Goal: Information Seeking & Learning: Check status

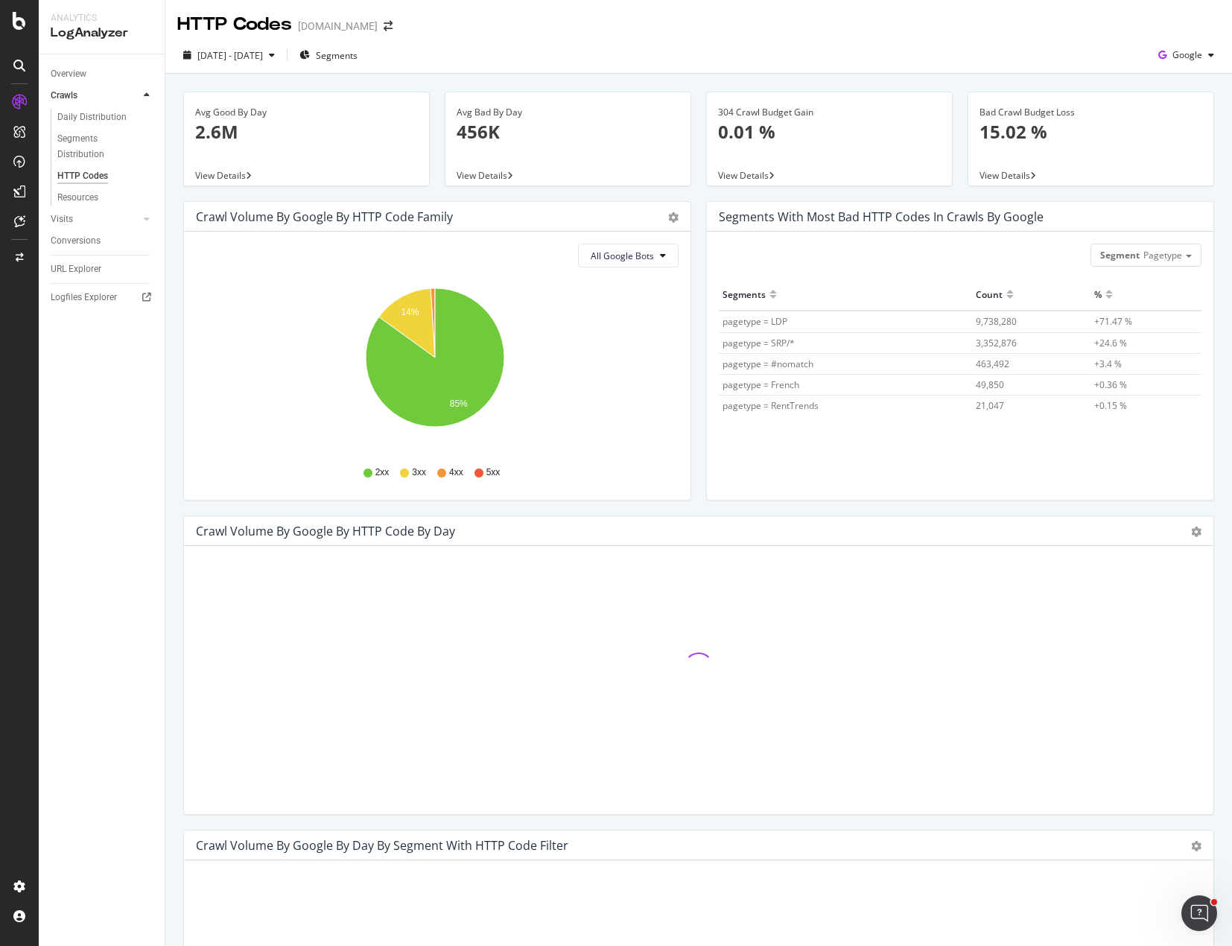
click at [616, 507] on div "Crawl Volume by google by HTTP Code Family Pie Table All Google Bots Hold CTRL …" at bounding box center [437, 358] width 523 height 314
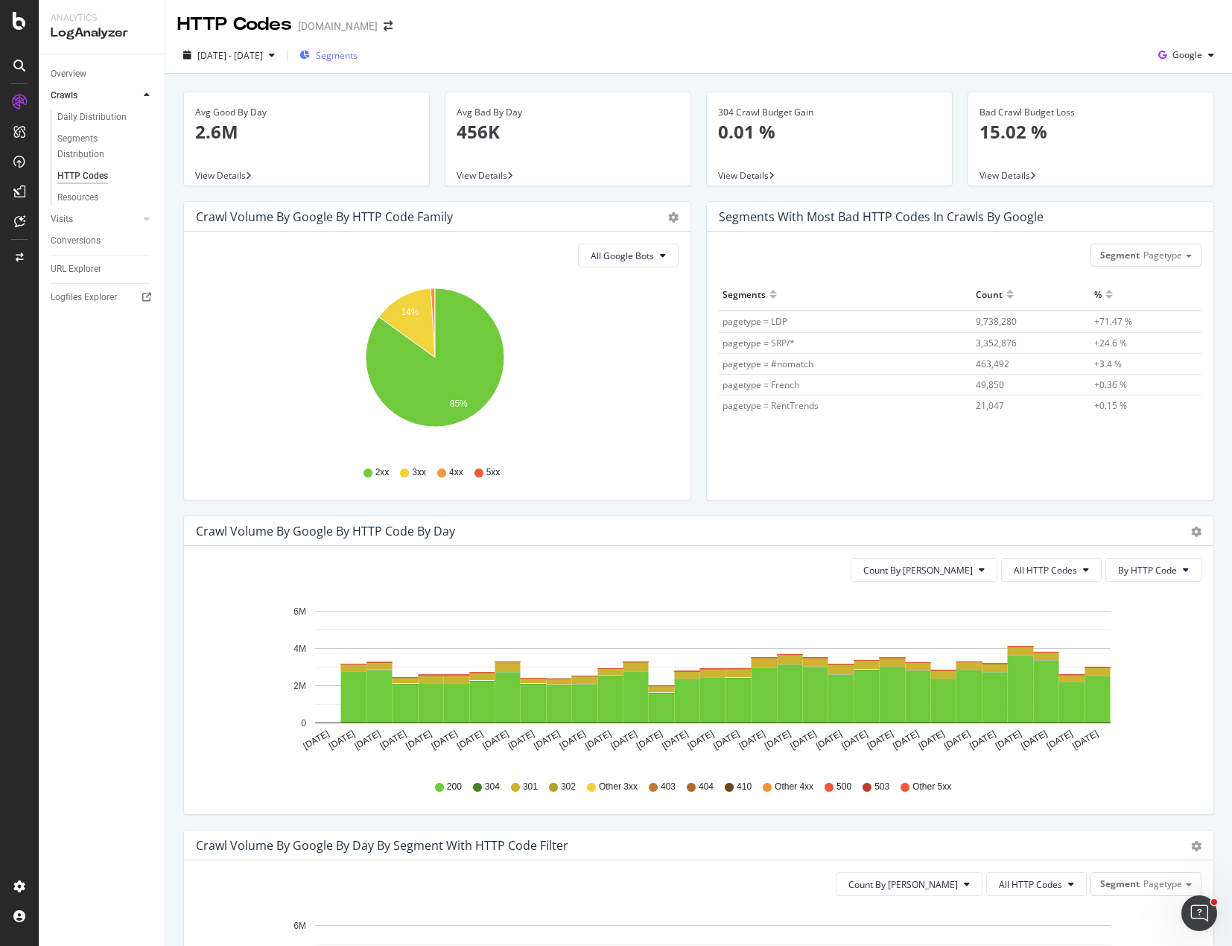
click at [358, 53] on span "Segments" at bounding box center [337, 55] width 42 height 13
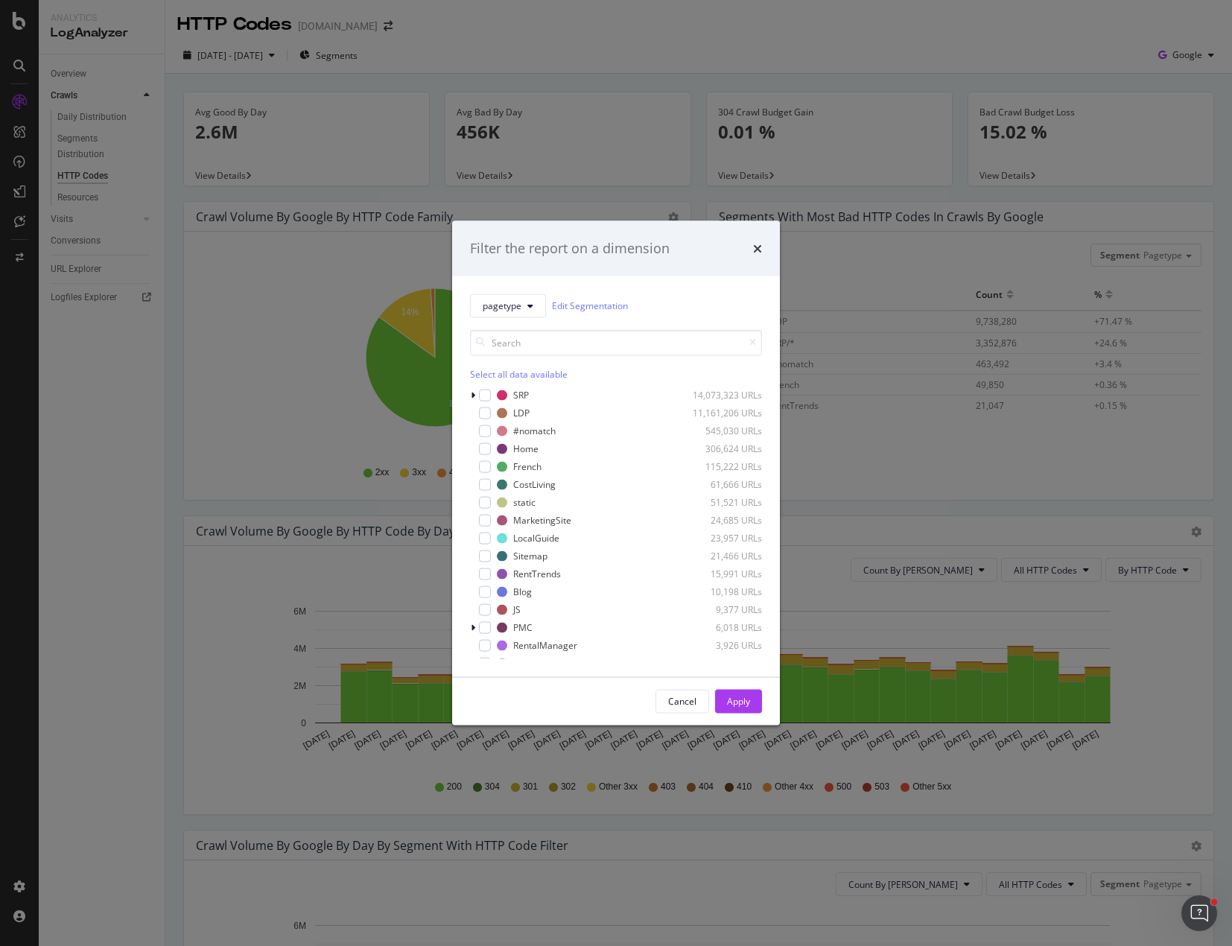
drag, startPoint x: 922, startPoint y: 475, endPoint x: 963, endPoint y: 475, distance: 41.7
click at [922, 475] on div "Filter the report on a dimension pagetype Edit Segmentation Select all data ava…" at bounding box center [616, 473] width 1232 height 946
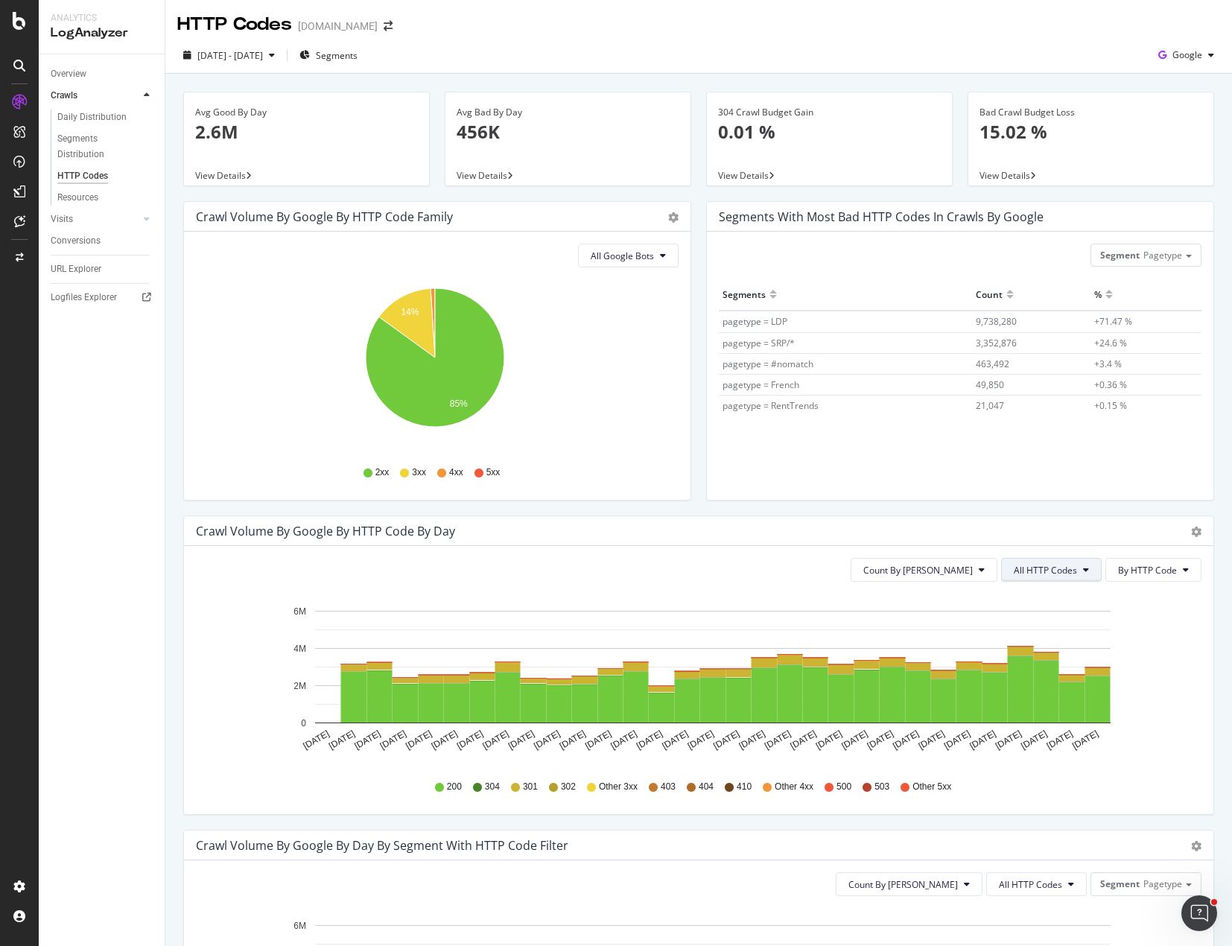
click at [1072, 571] on button "All HTTP Codes" at bounding box center [1051, 570] width 101 height 24
click at [1043, 679] on span "3xx family" at bounding box center [1042, 682] width 75 height 13
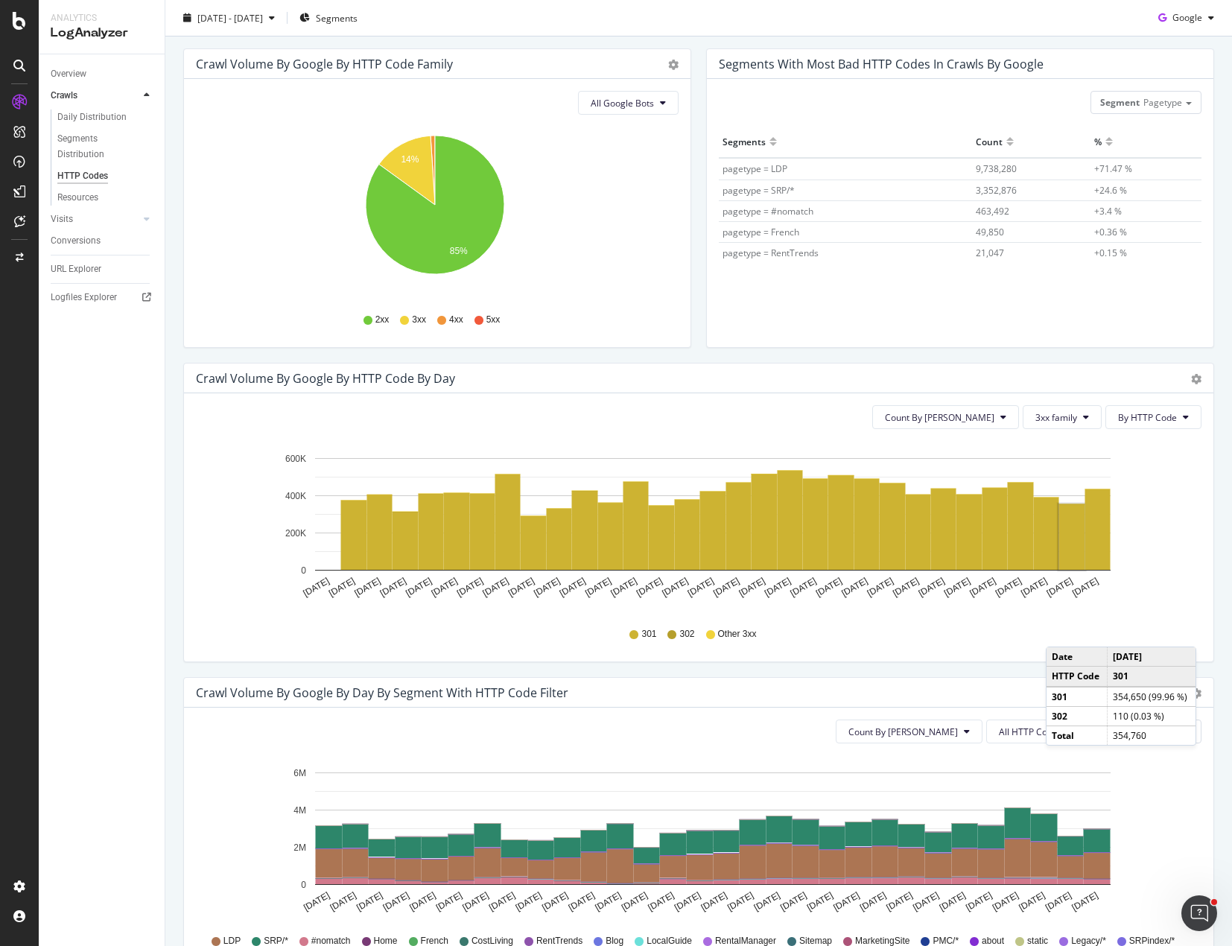
scroll to position [224, 0]
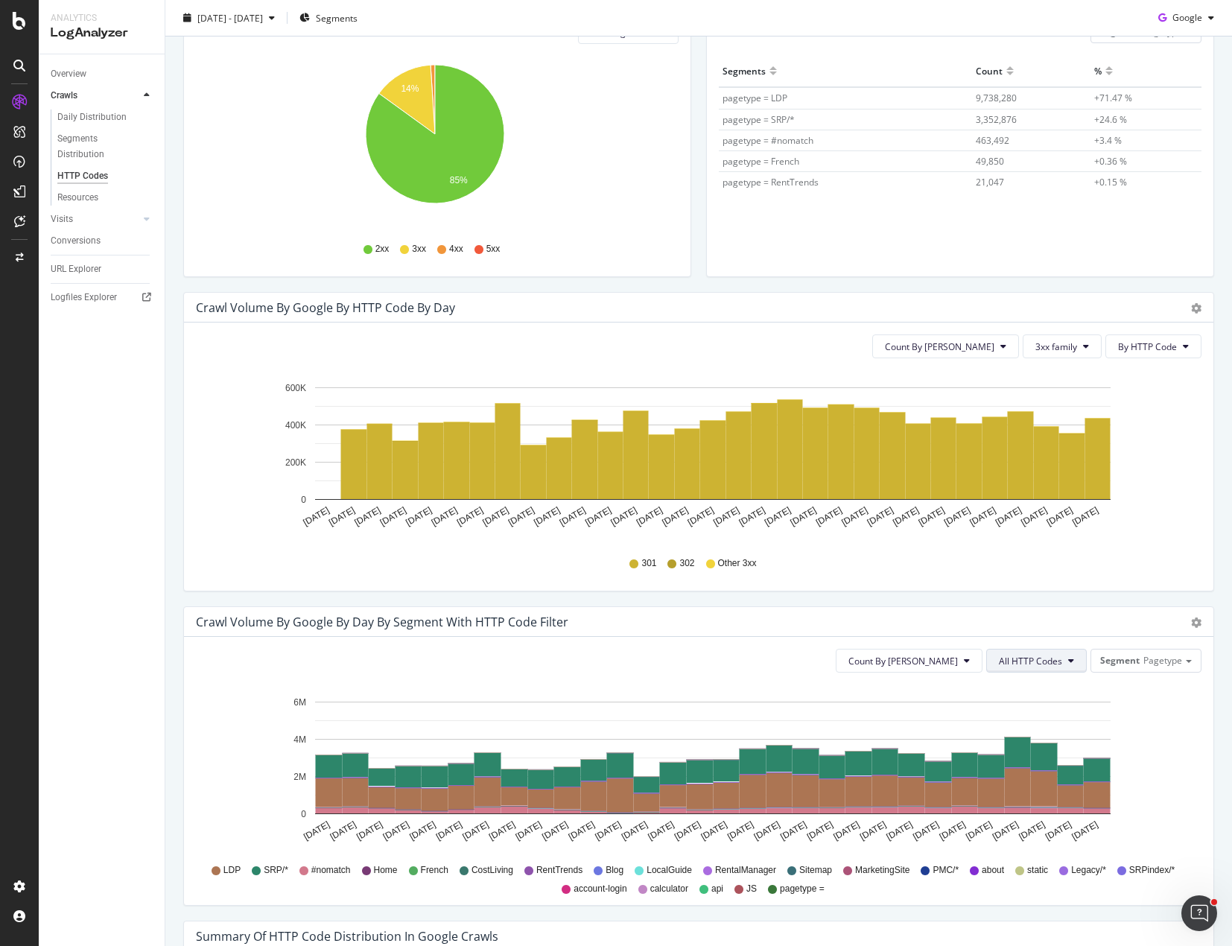
click at [1023, 660] on span "All HTTP Codes" at bounding box center [1030, 661] width 63 height 13
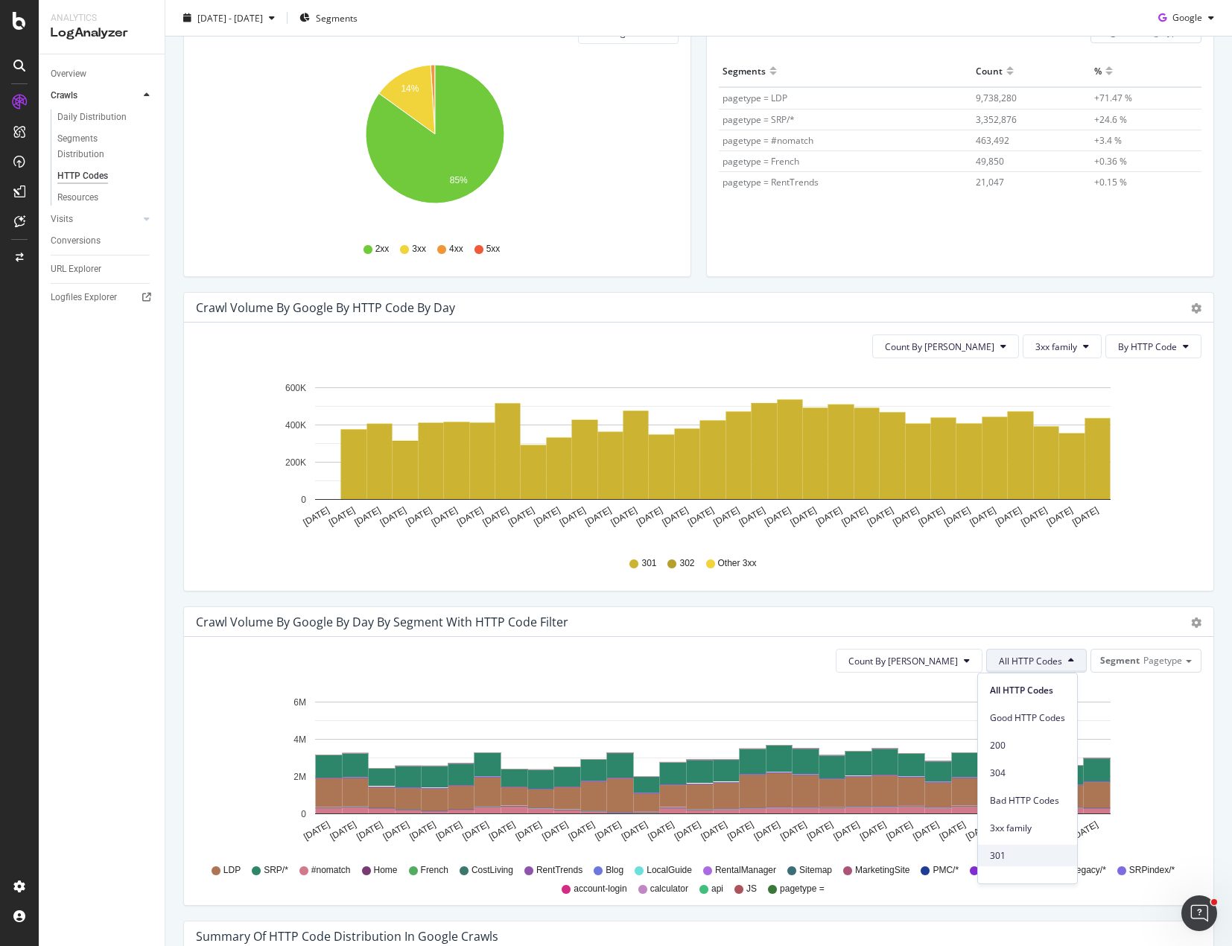
click at [1012, 855] on span "301" at bounding box center [1027, 855] width 75 height 13
